Goal: Contribute content: Add original content to the website for others to see

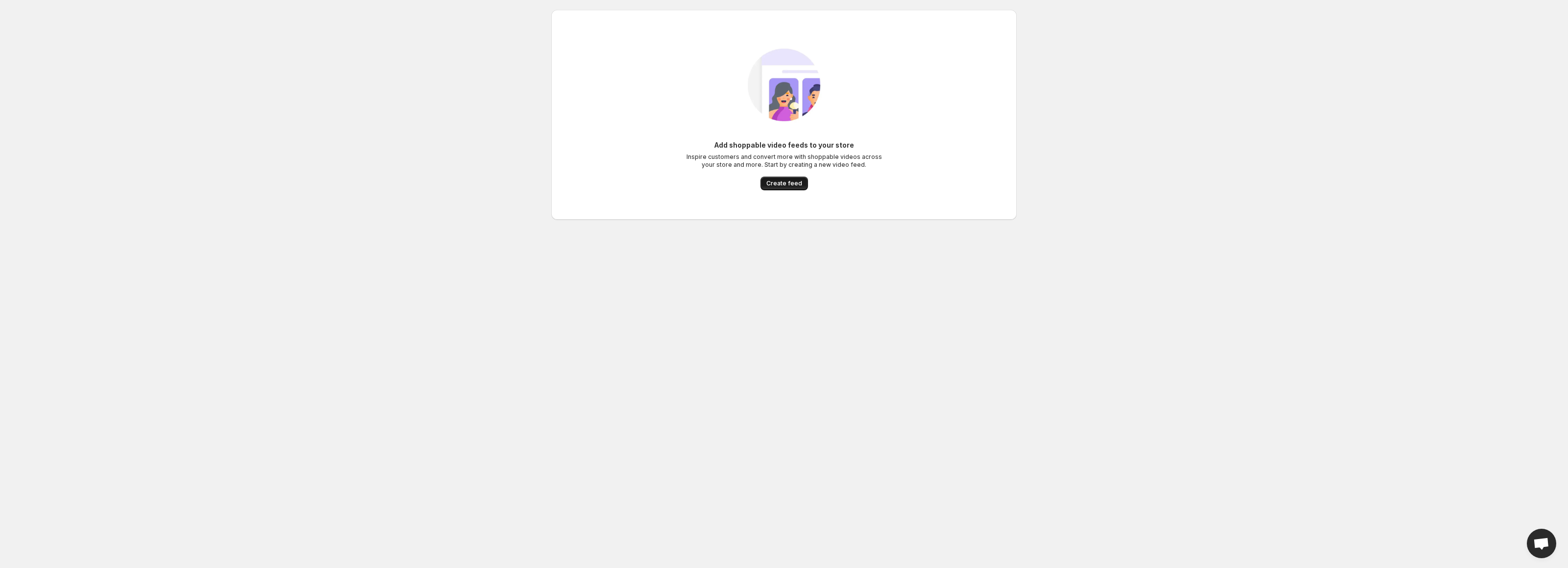
click at [780, 183] on span "Create feed" at bounding box center [784, 183] width 36 height 8
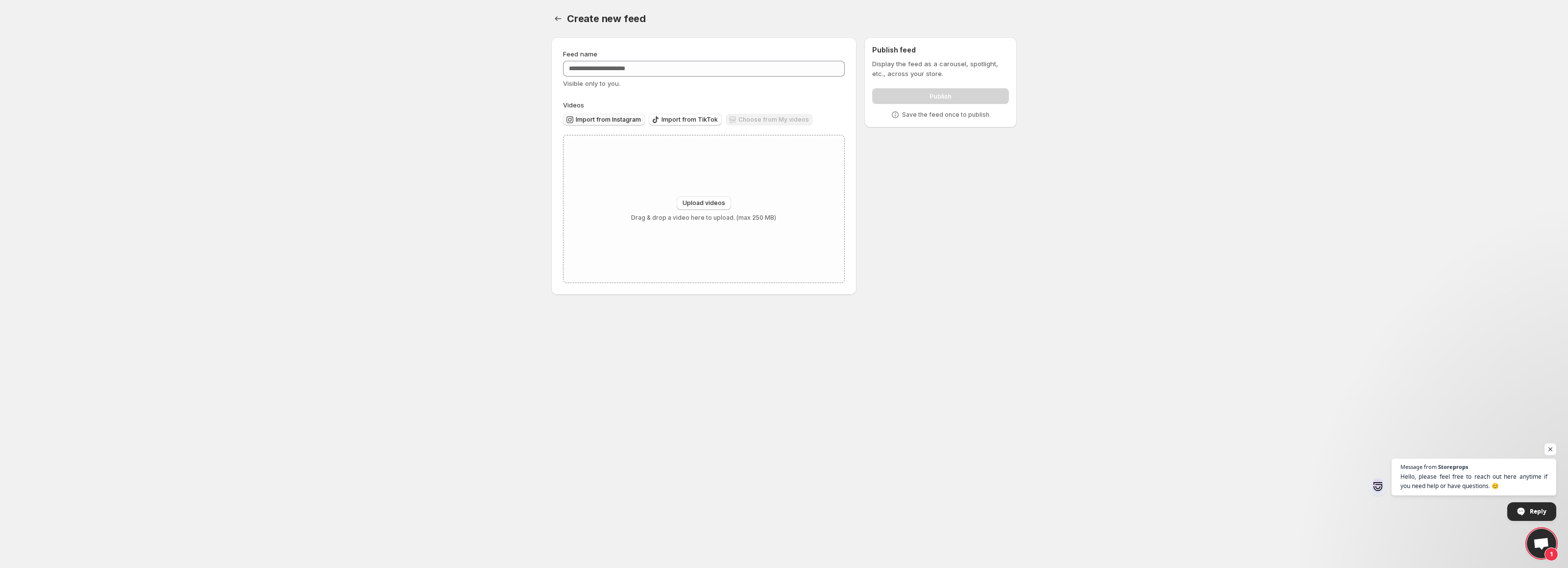
drag, startPoint x: 643, startPoint y: 117, endPoint x: 633, endPoint y: 117, distance: 10.0
click at [633, 117] on div "Import from Instagram Import from TikTok Choose from My videos" at bounding box center [701, 118] width 285 height 17
click at [633, 117] on span "Import from Instagram" at bounding box center [608, 119] width 65 height 8
